Goal: Transaction & Acquisition: Purchase product/service

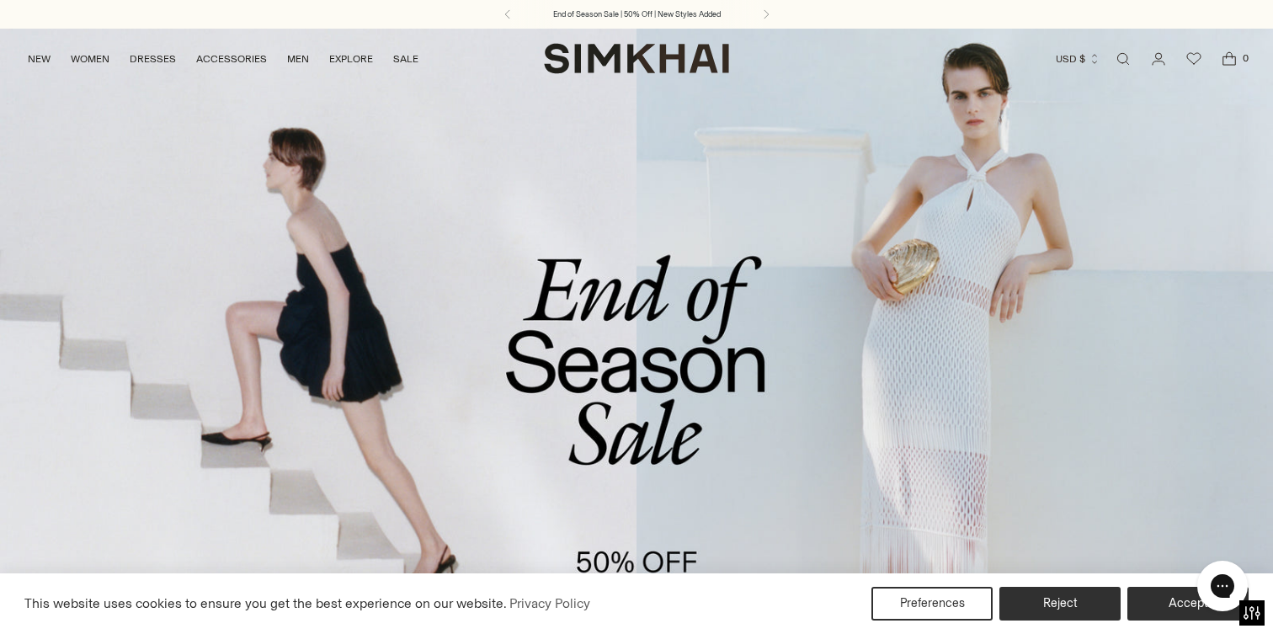
scroll to position [157, 0]
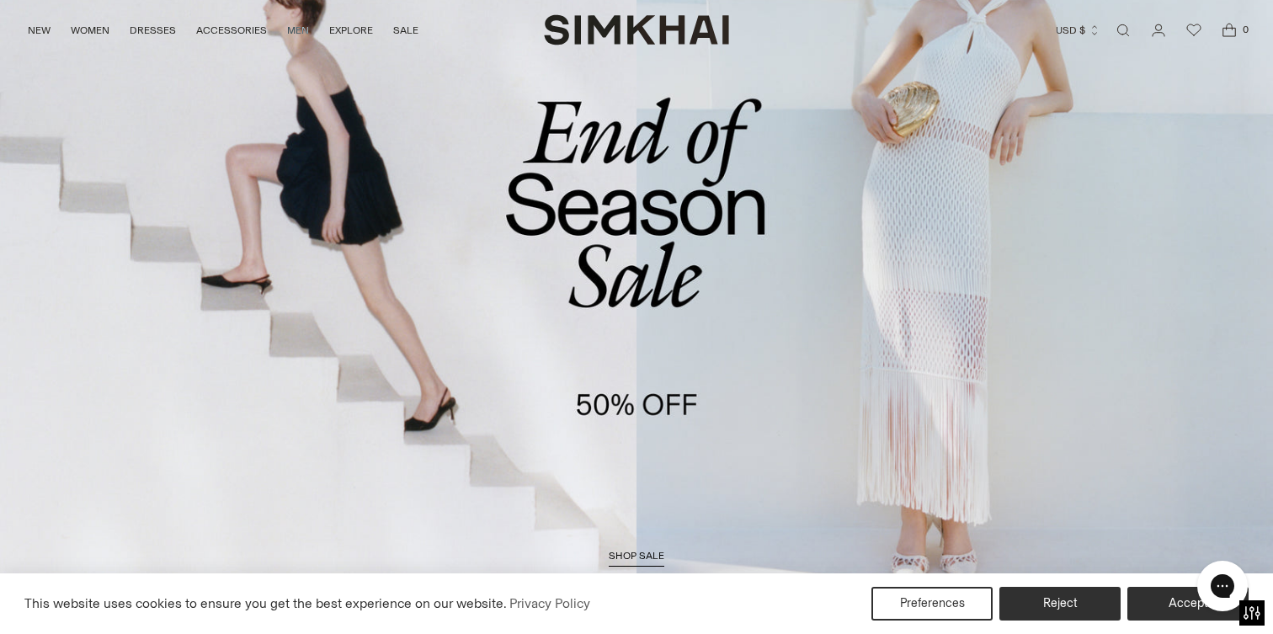
click at [648, 552] on span "shop sale" at bounding box center [637, 556] width 56 height 12
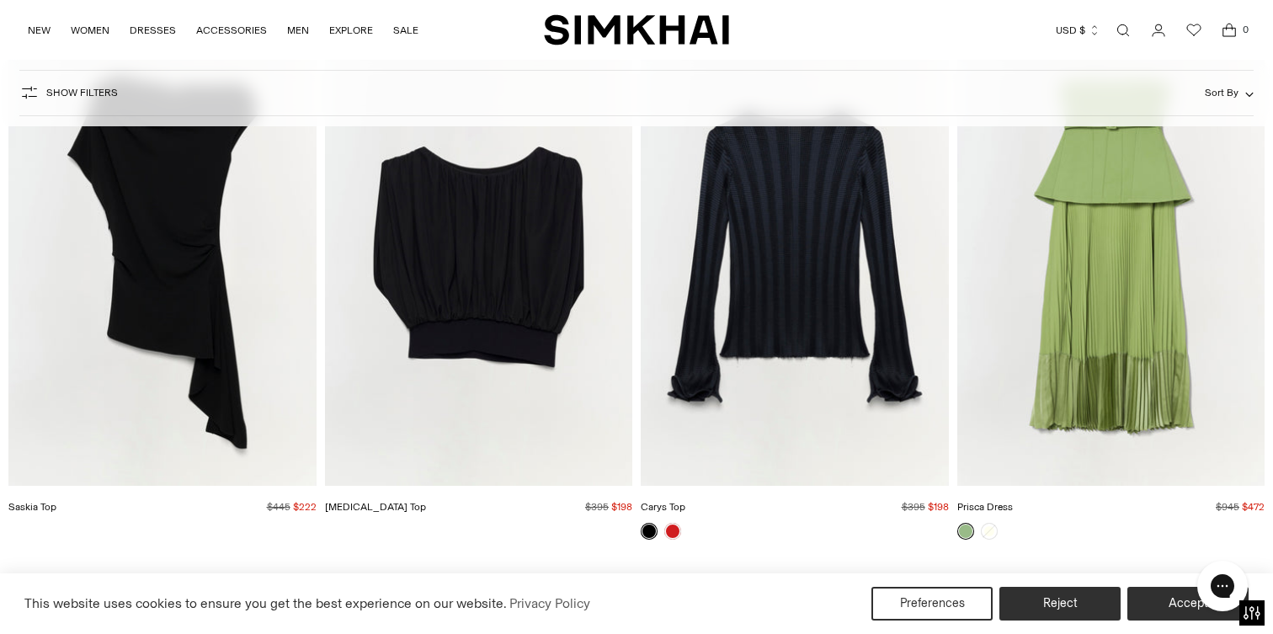
scroll to position [35675, 0]
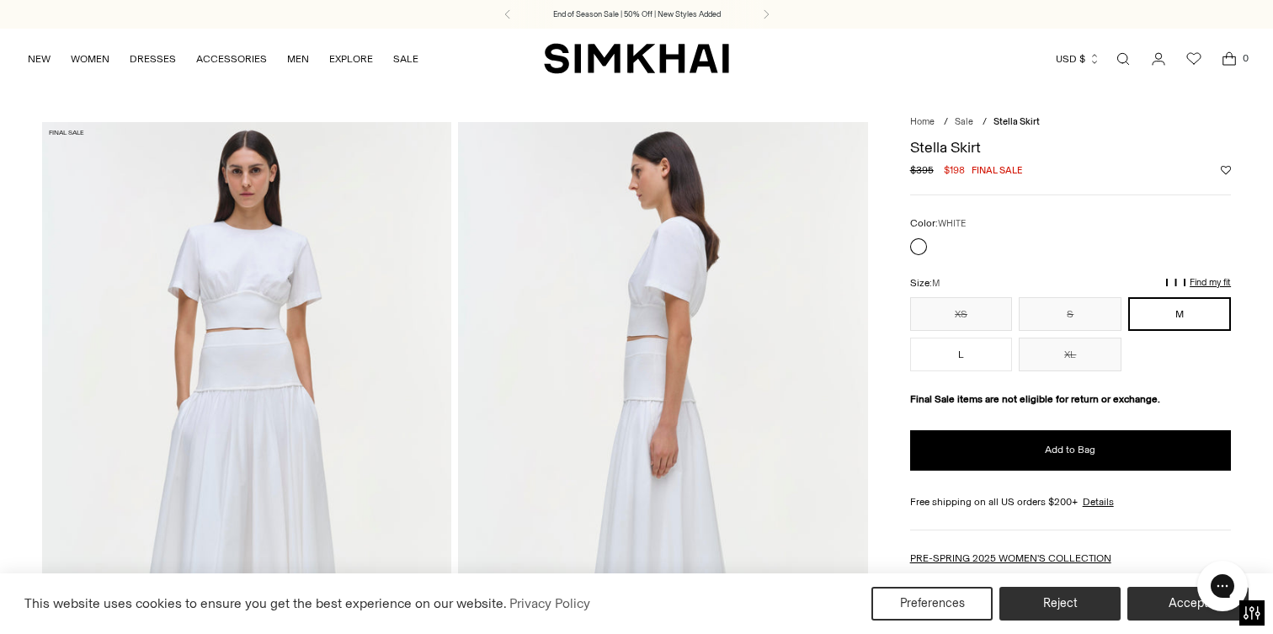
scroll to position [18, 0]
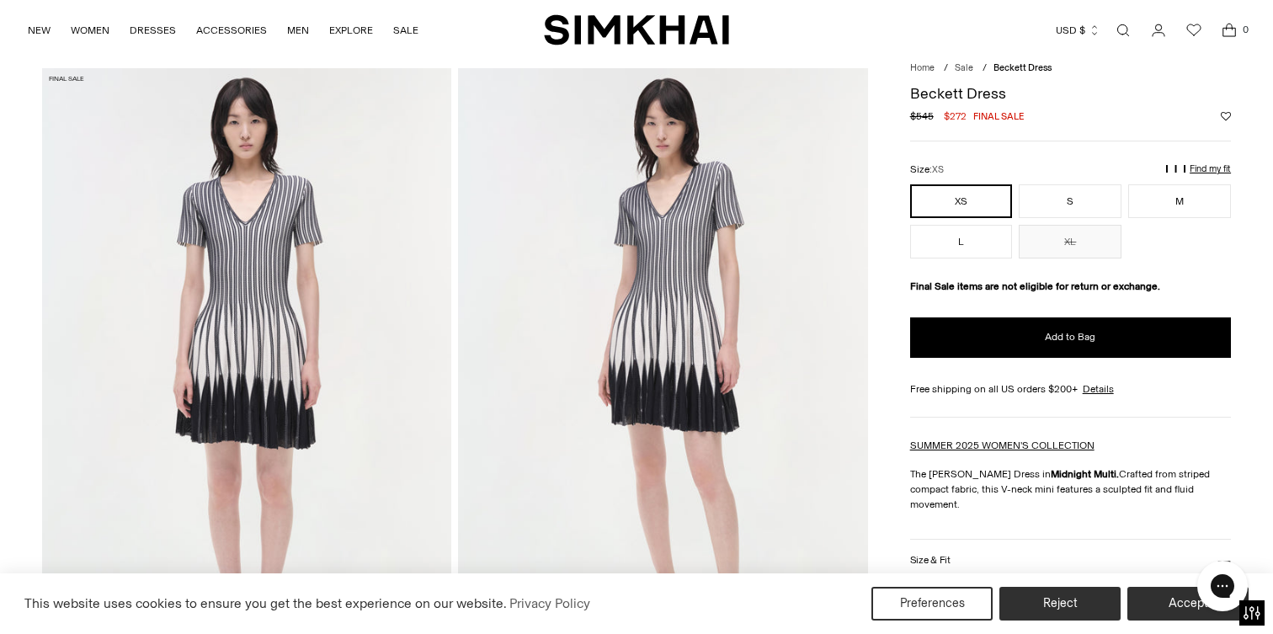
scroll to position [55, 0]
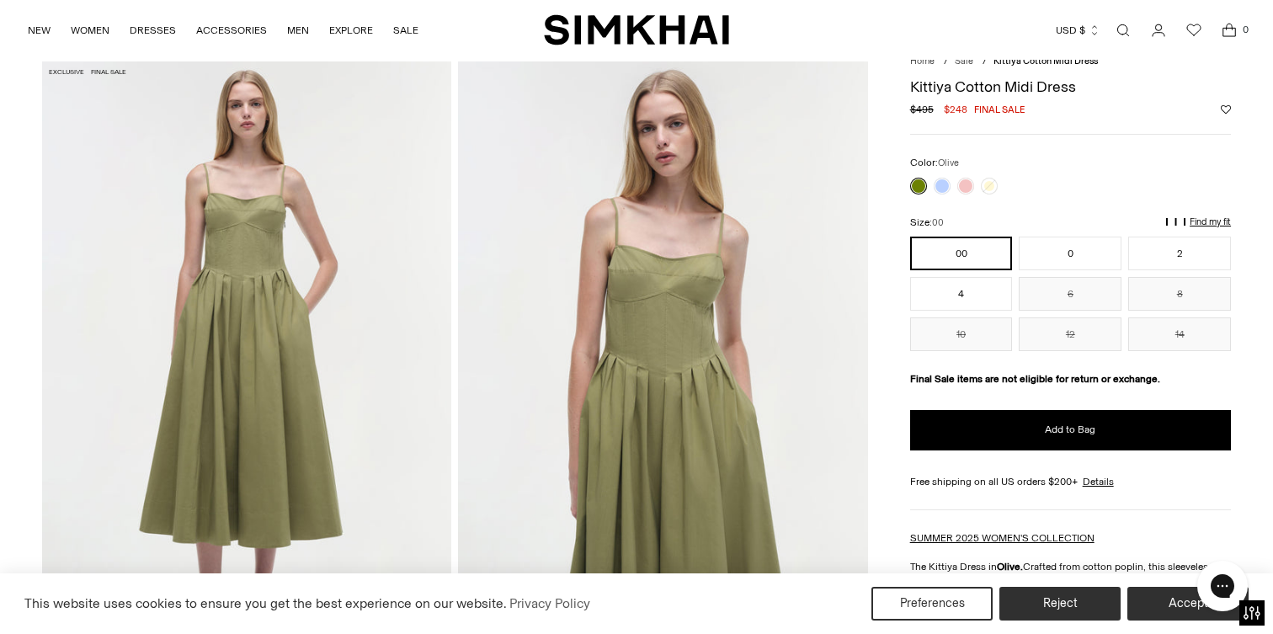
scroll to position [59, 0]
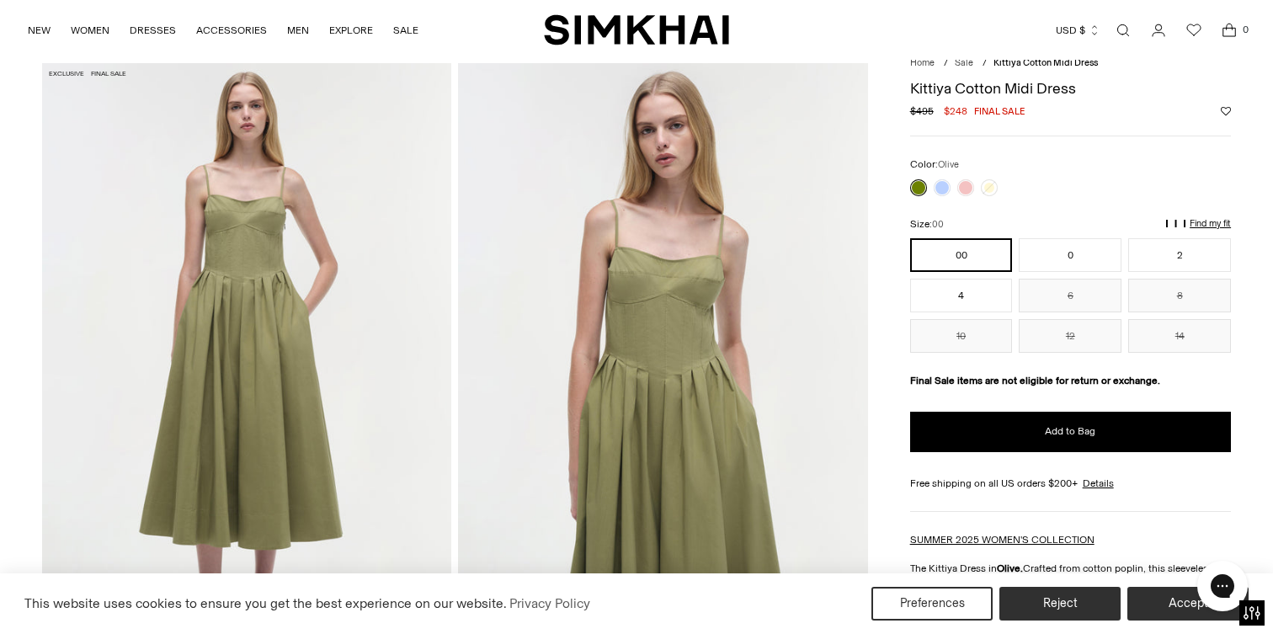
click at [1063, 220] on div "Size: 00" at bounding box center [1070, 224] width 321 height 16
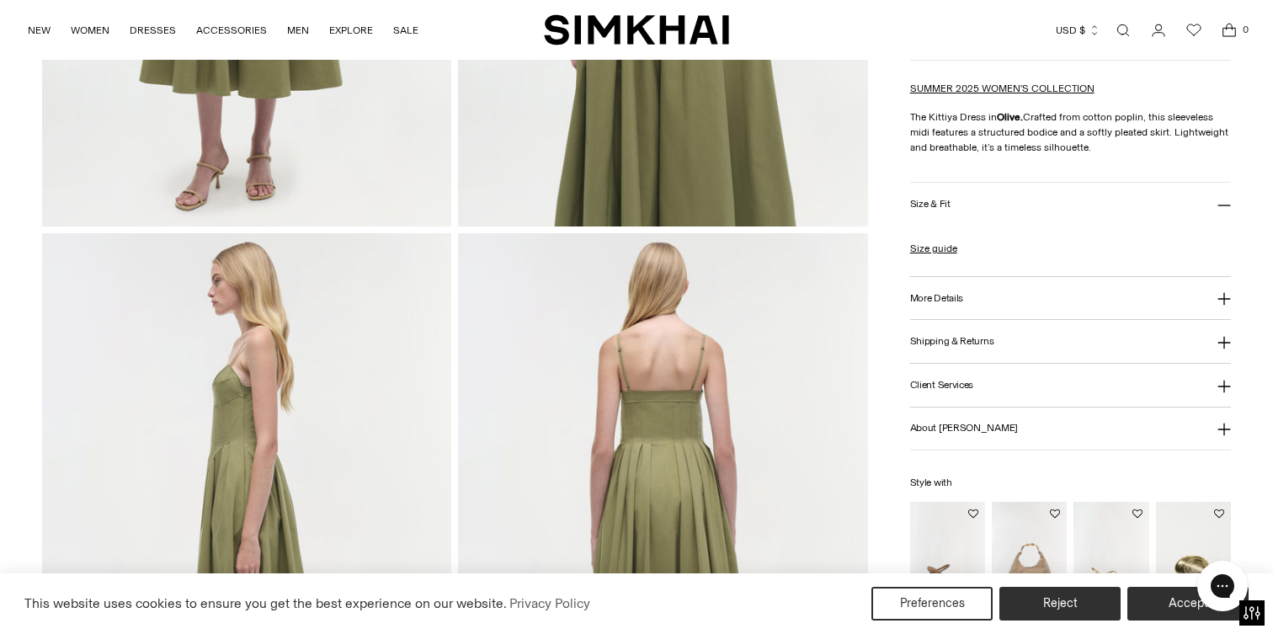
scroll to position [512, 0]
click at [985, 296] on button "More Details" at bounding box center [1070, 296] width 321 height 43
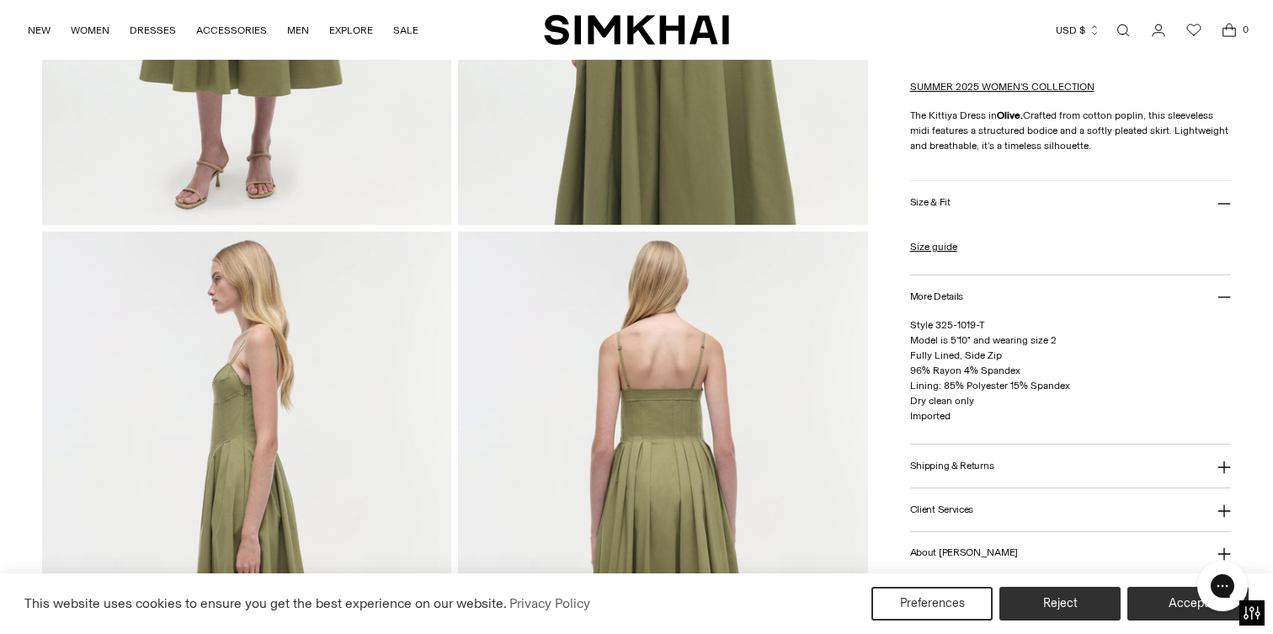
click at [985, 296] on button "More Details" at bounding box center [1070, 296] width 321 height 43
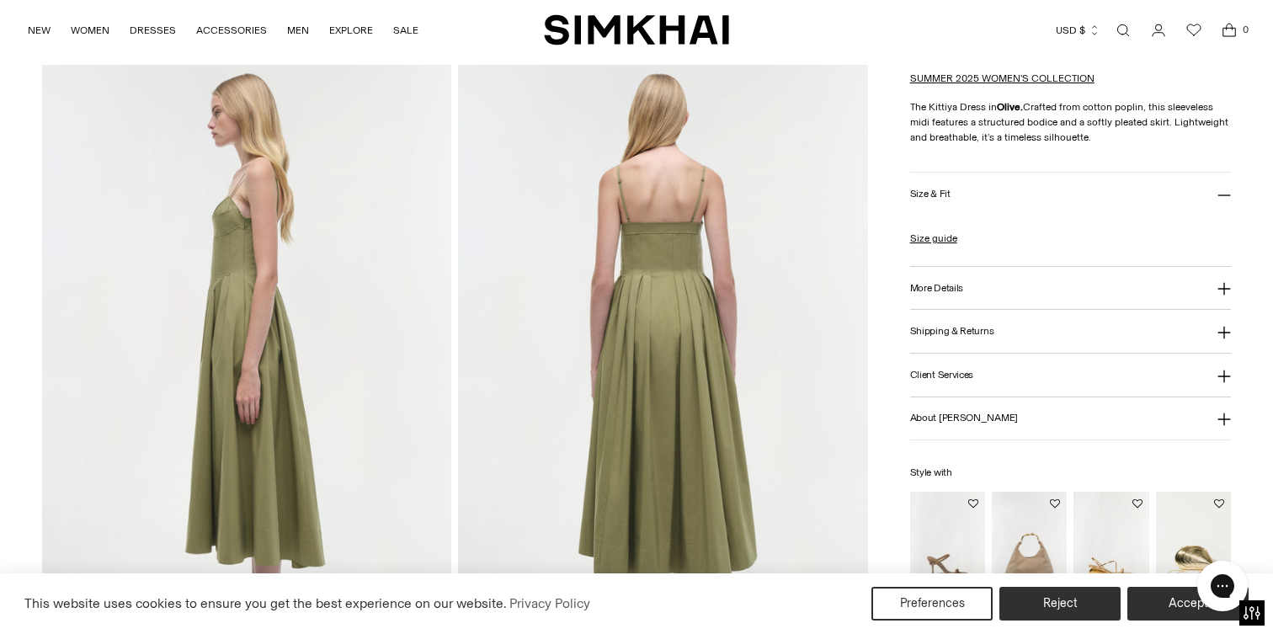
scroll to position [0, 0]
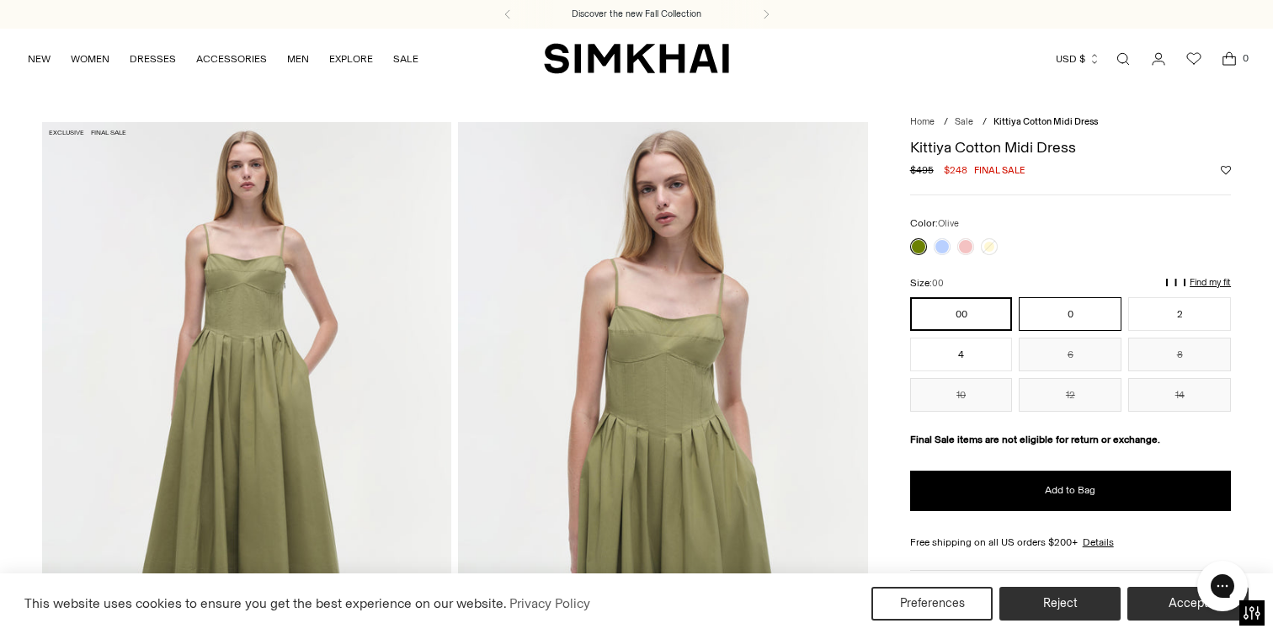
click at [1043, 306] on button "0" at bounding box center [1070, 314] width 103 height 34
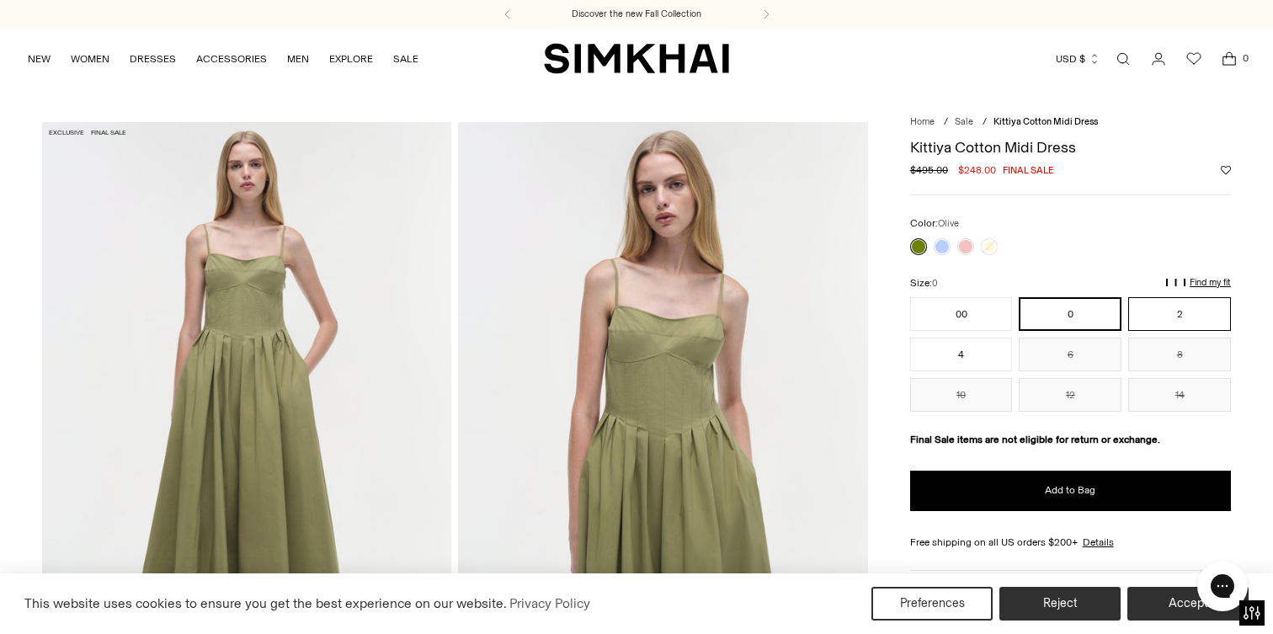
click at [1130, 307] on button "2" at bounding box center [1180, 314] width 103 height 34
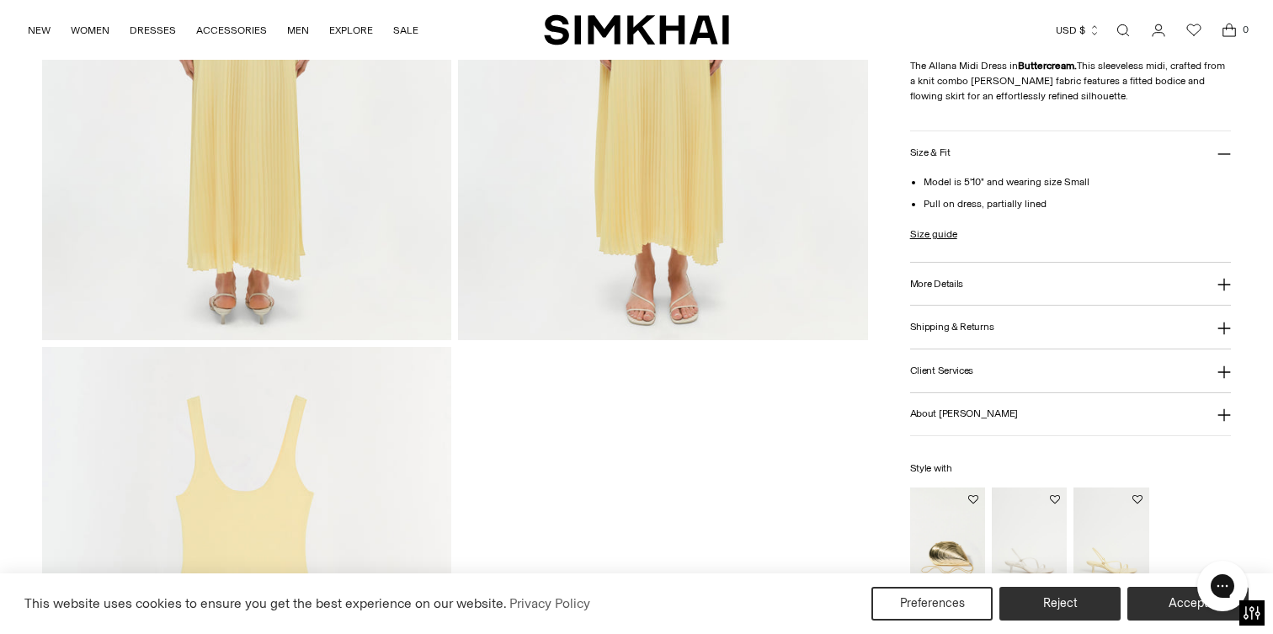
scroll to position [1929, 0]
